Goal: Task Accomplishment & Management: Manage account settings

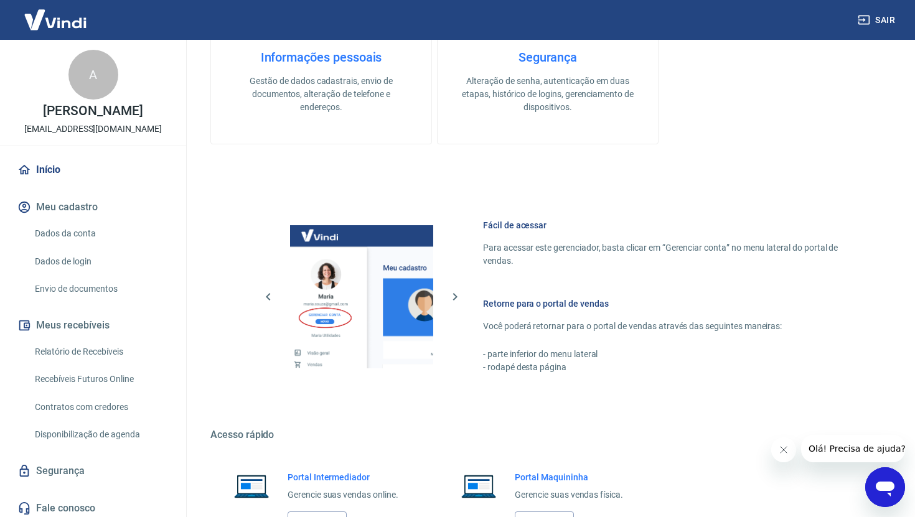
scroll to position [595, 0]
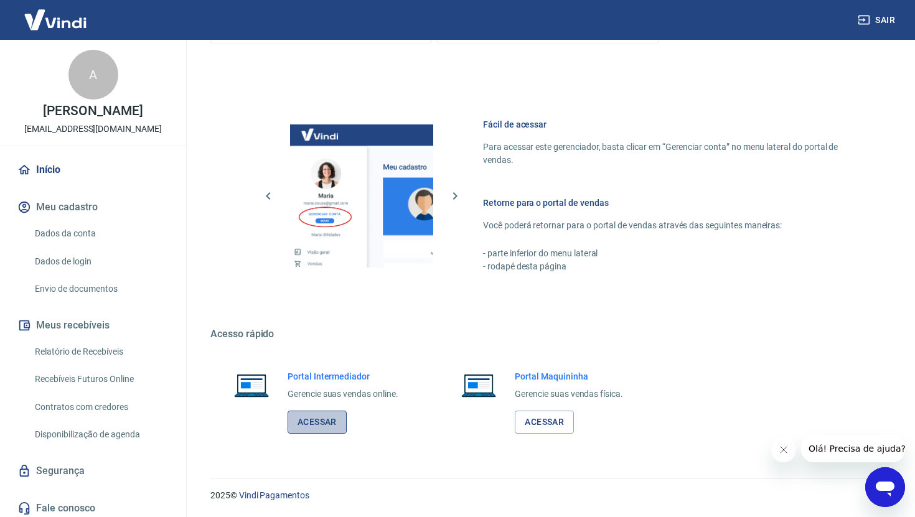
click at [331, 417] on link "Acessar" at bounding box center [317, 422] width 59 height 23
